Goal: Task Accomplishment & Management: Complete application form

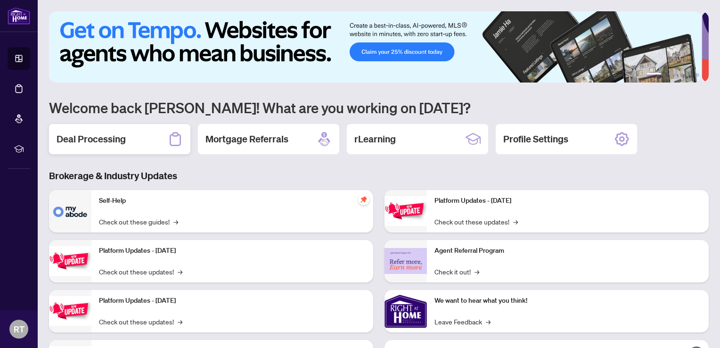
click at [102, 138] on h2 "Deal Processing" at bounding box center [91, 138] width 69 height 13
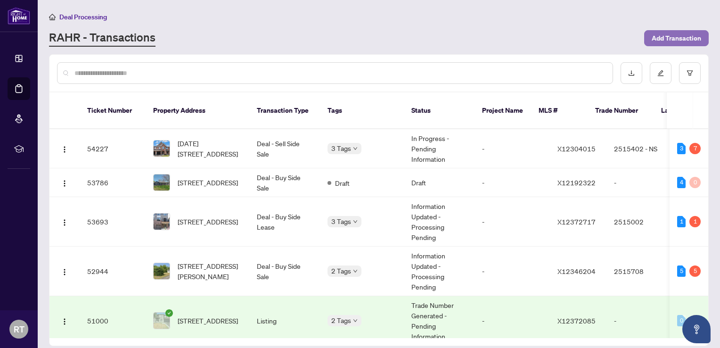
click at [658, 40] on span "Add Transaction" at bounding box center [676, 38] width 49 height 15
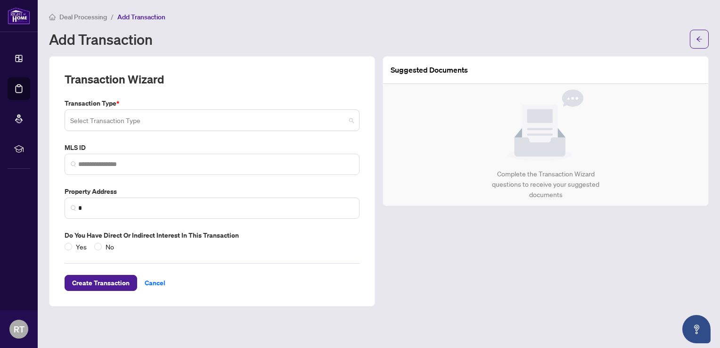
click at [130, 122] on input "search" at bounding box center [207, 121] width 275 height 21
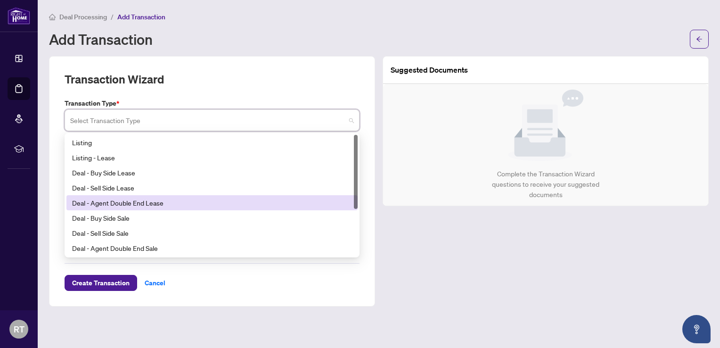
scroll to position [75, 0]
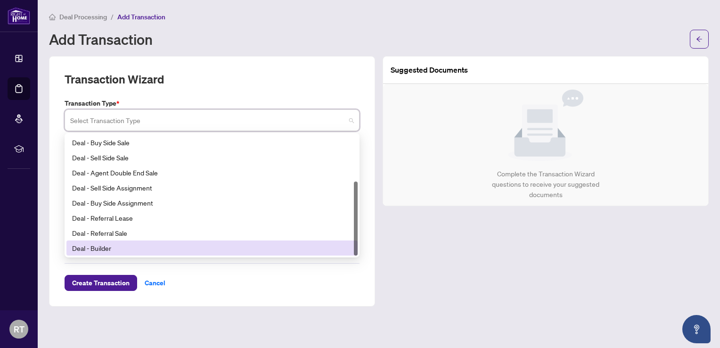
click at [133, 246] on div "Deal - Builder" at bounding box center [212, 248] width 280 height 10
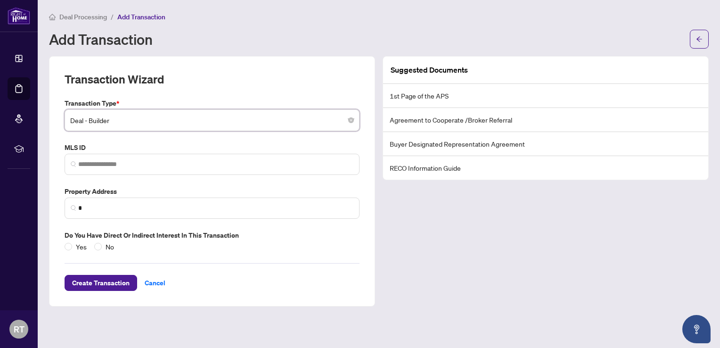
click at [132, 150] on label "MLS ID" at bounding box center [212, 147] width 295 height 10
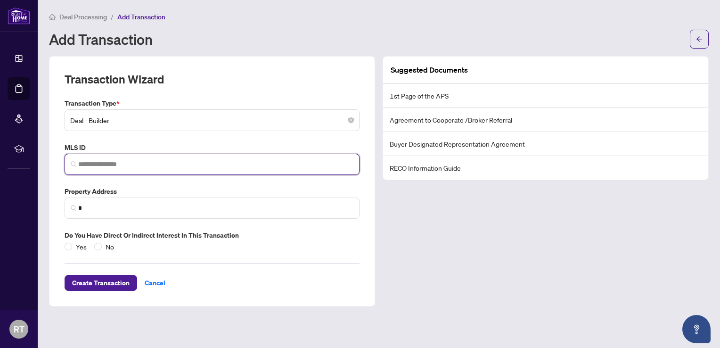
click at [140, 162] on input "search" at bounding box center [215, 164] width 275 height 10
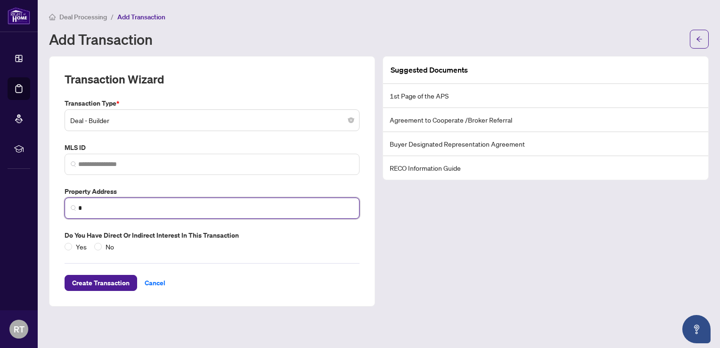
click at [128, 206] on input "*" at bounding box center [215, 208] width 275 height 10
